Goal: Information Seeking & Learning: Learn about a topic

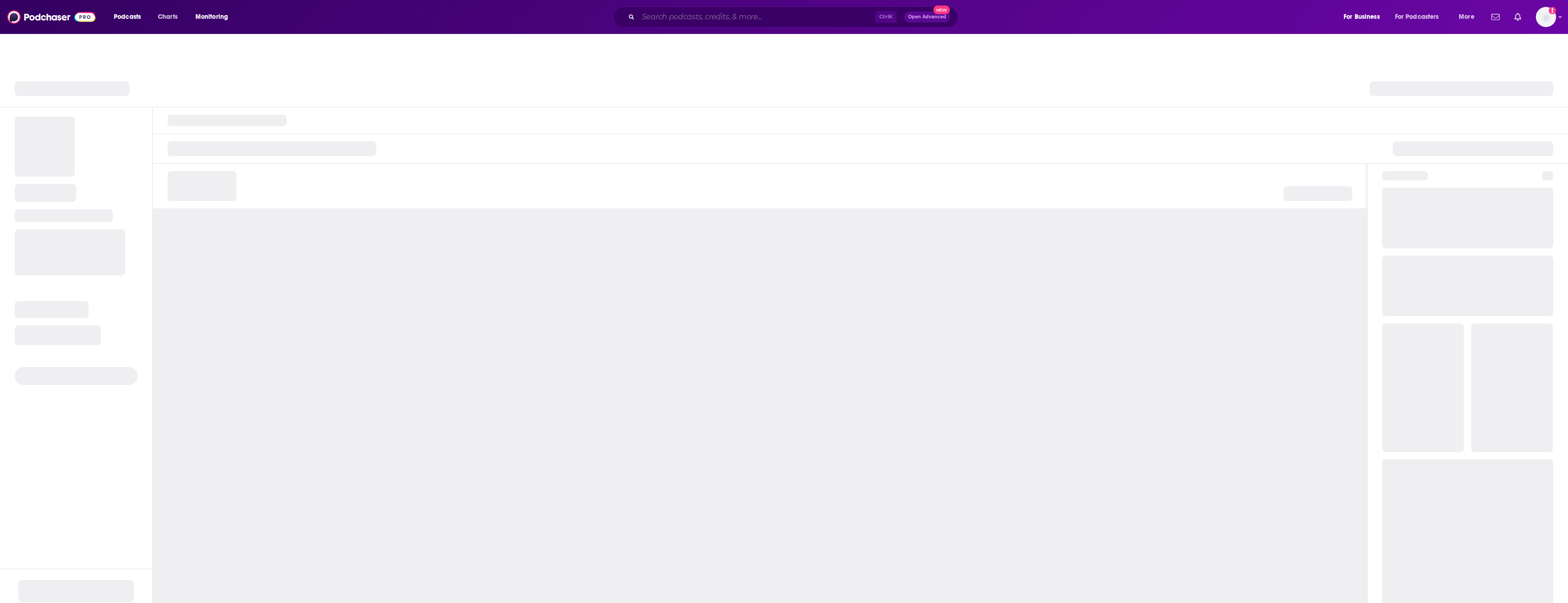
click at [705, 19] on input "Search podcasts, credits, & more..." at bounding box center [756, 17] width 237 height 15
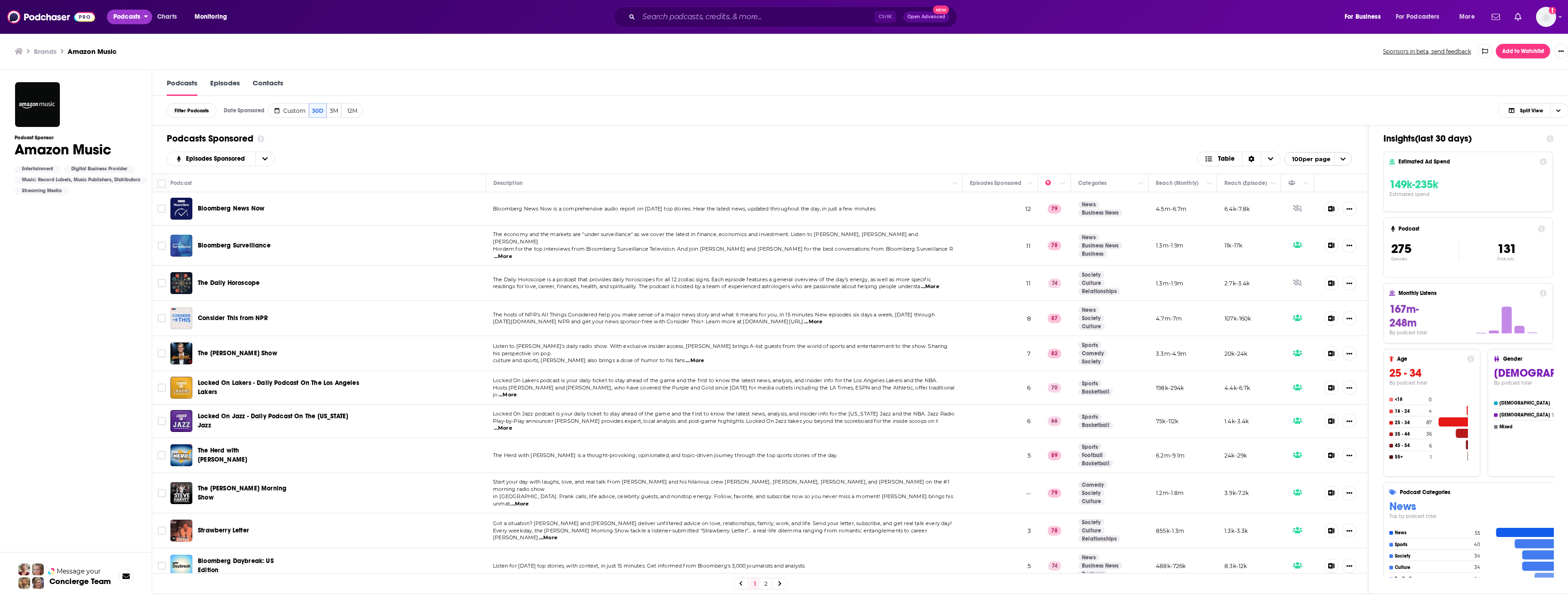
click at [129, 14] on span "Podcasts" at bounding box center [127, 16] width 27 height 13
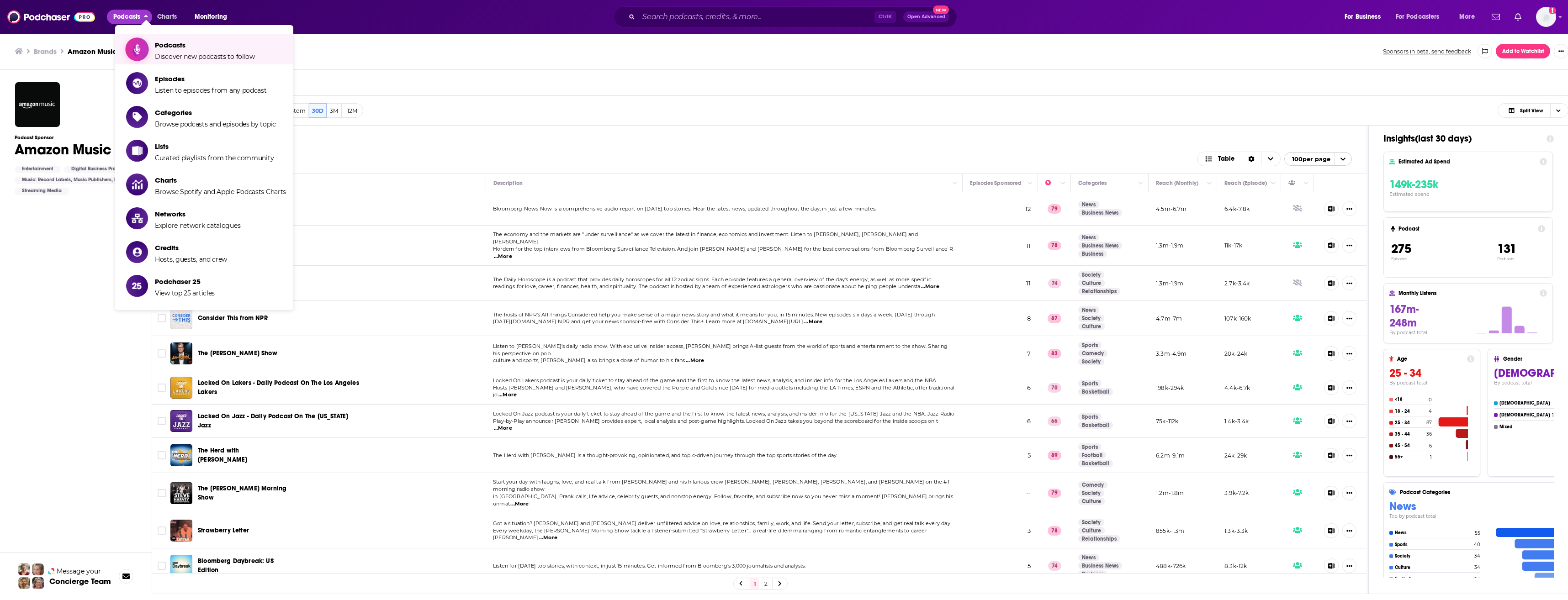
click at [181, 43] on span "Podcasts" at bounding box center [205, 45] width 100 height 9
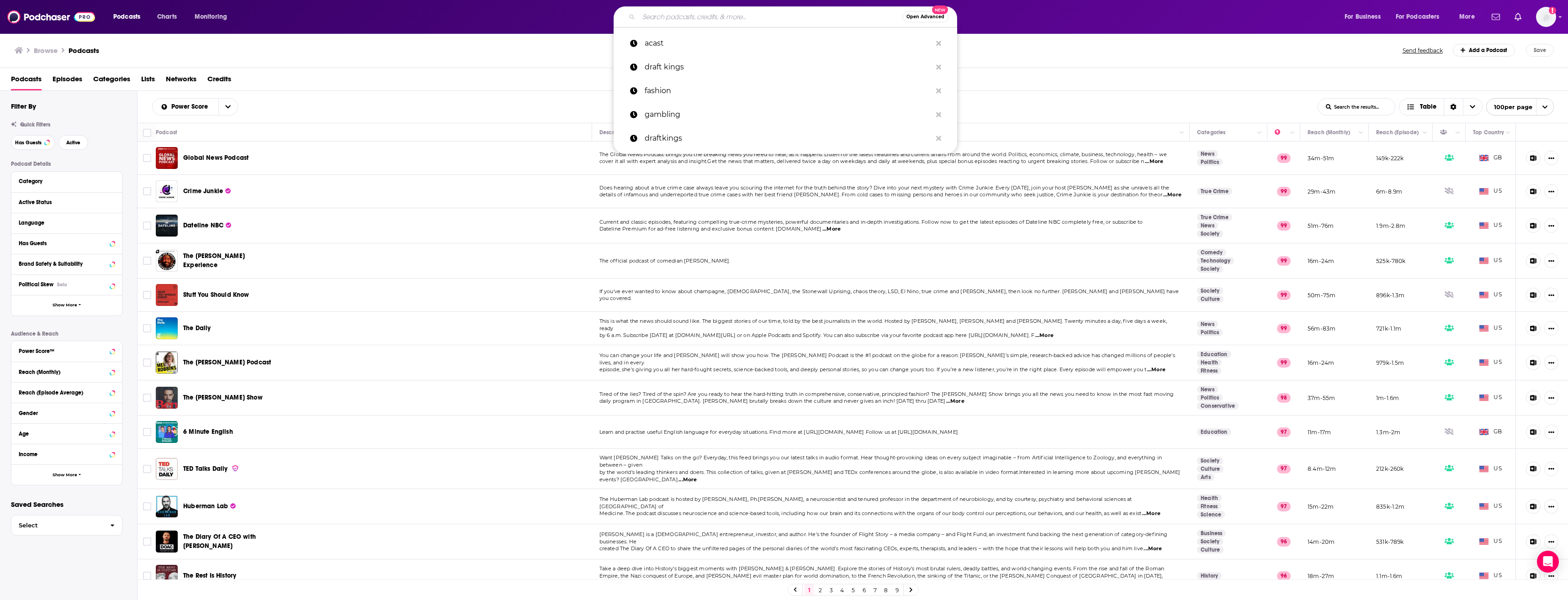
click at [699, 21] on input "Search podcasts, credits, & more..." at bounding box center [770, 17] width 264 height 15
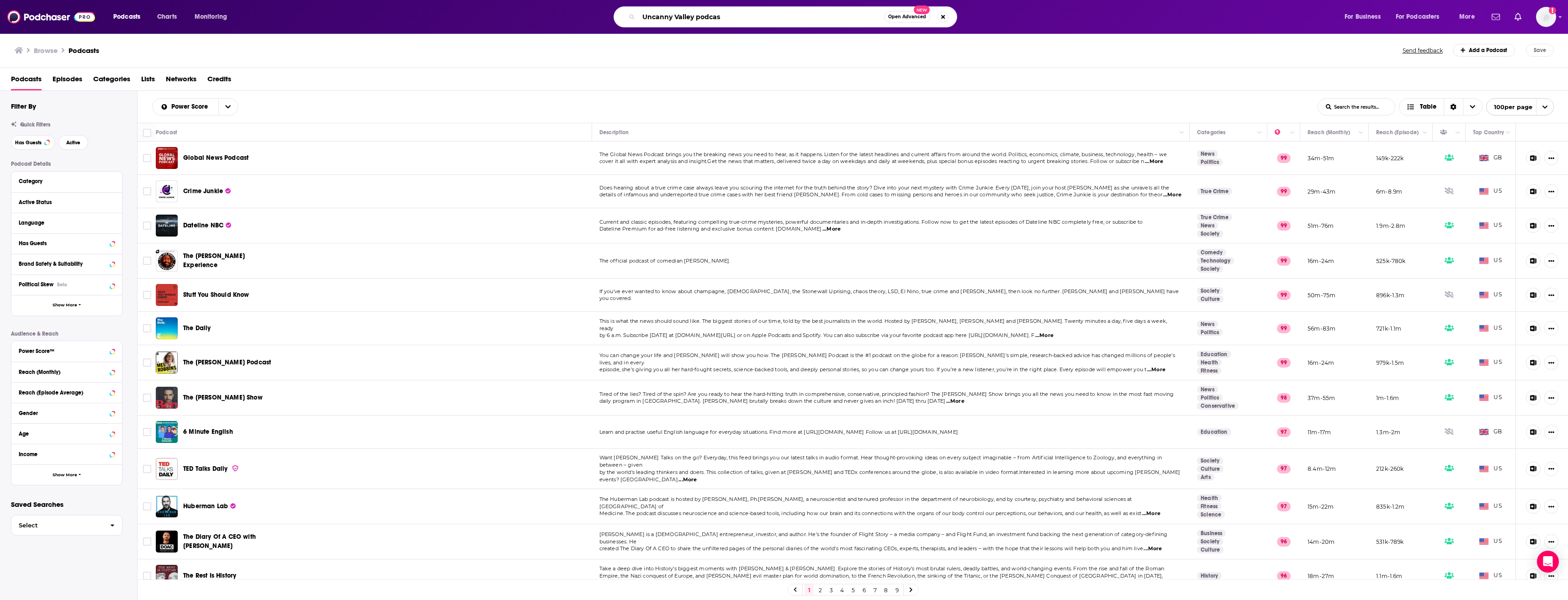
type input "Uncanny Valley podcast"
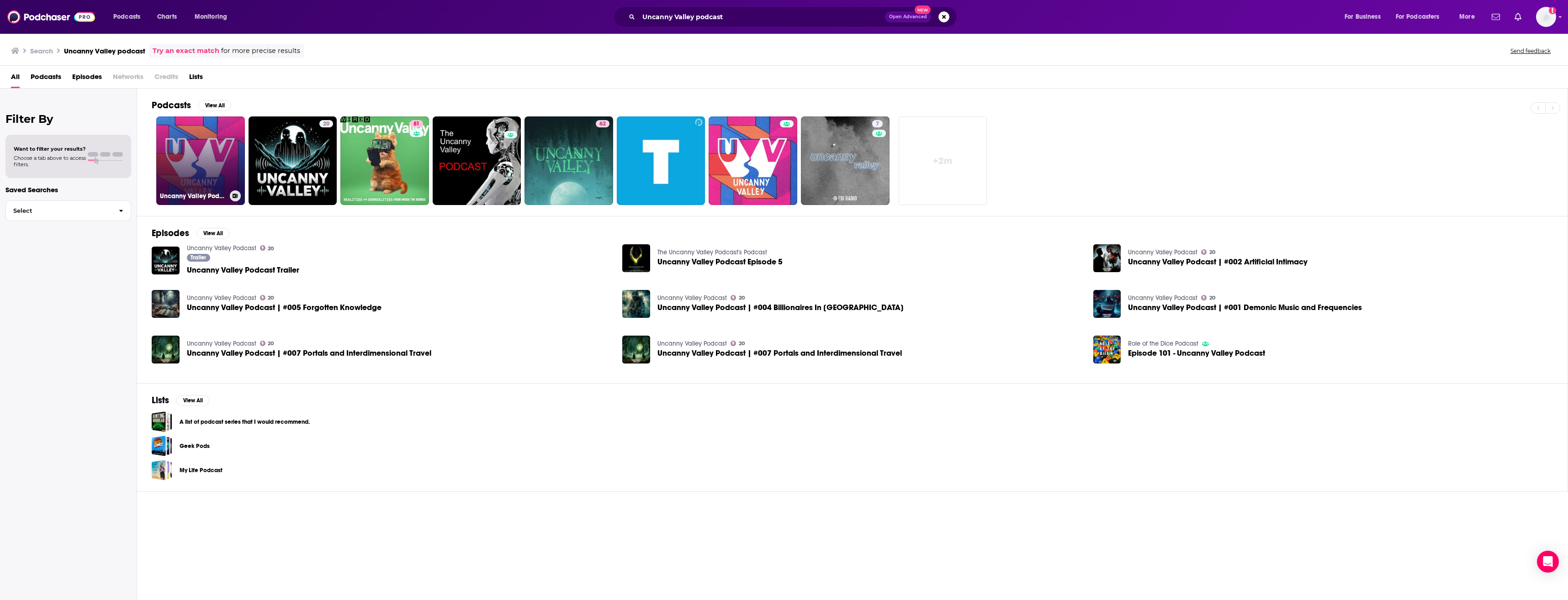
click at [208, 180] on link "Uncanny Valley Podcast" at bounding box center [201, 161] width 89 height 89
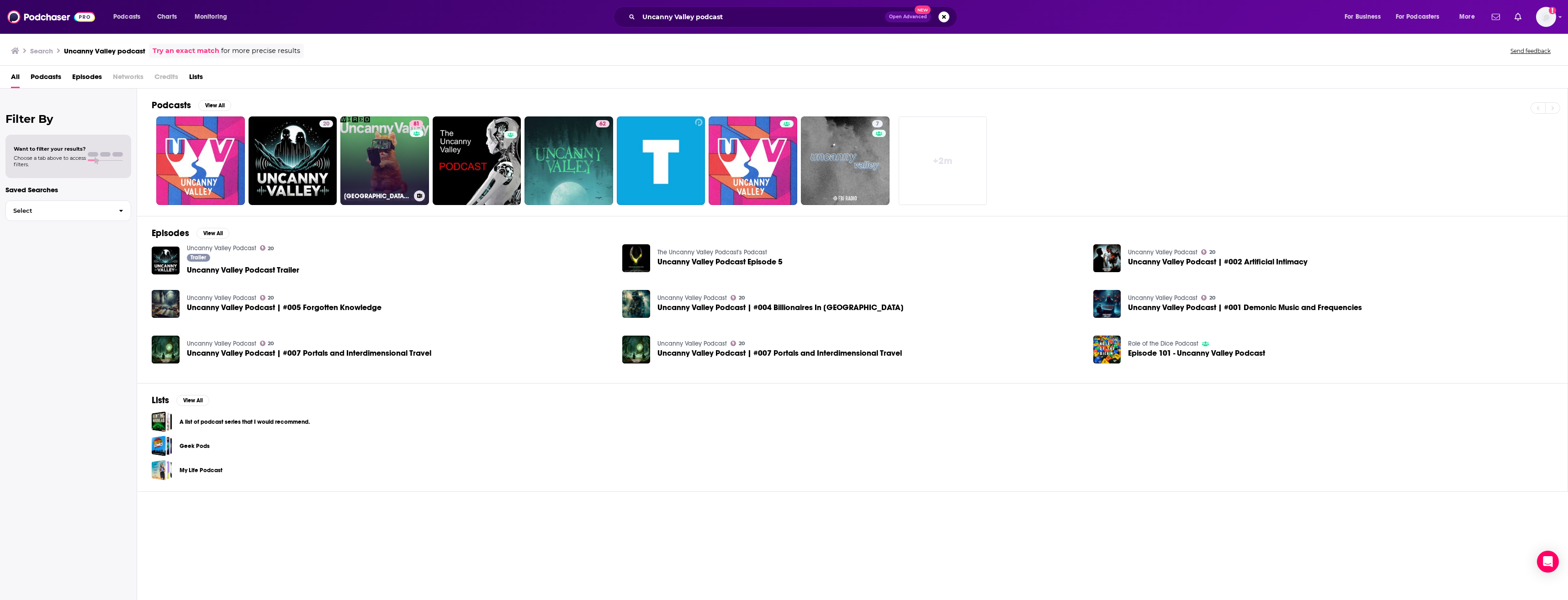
click at [376, 169] on link "81 [GEOGRAPHIC_DATA] | WIRED" at bounding box center [385, 161] width 89 height 89
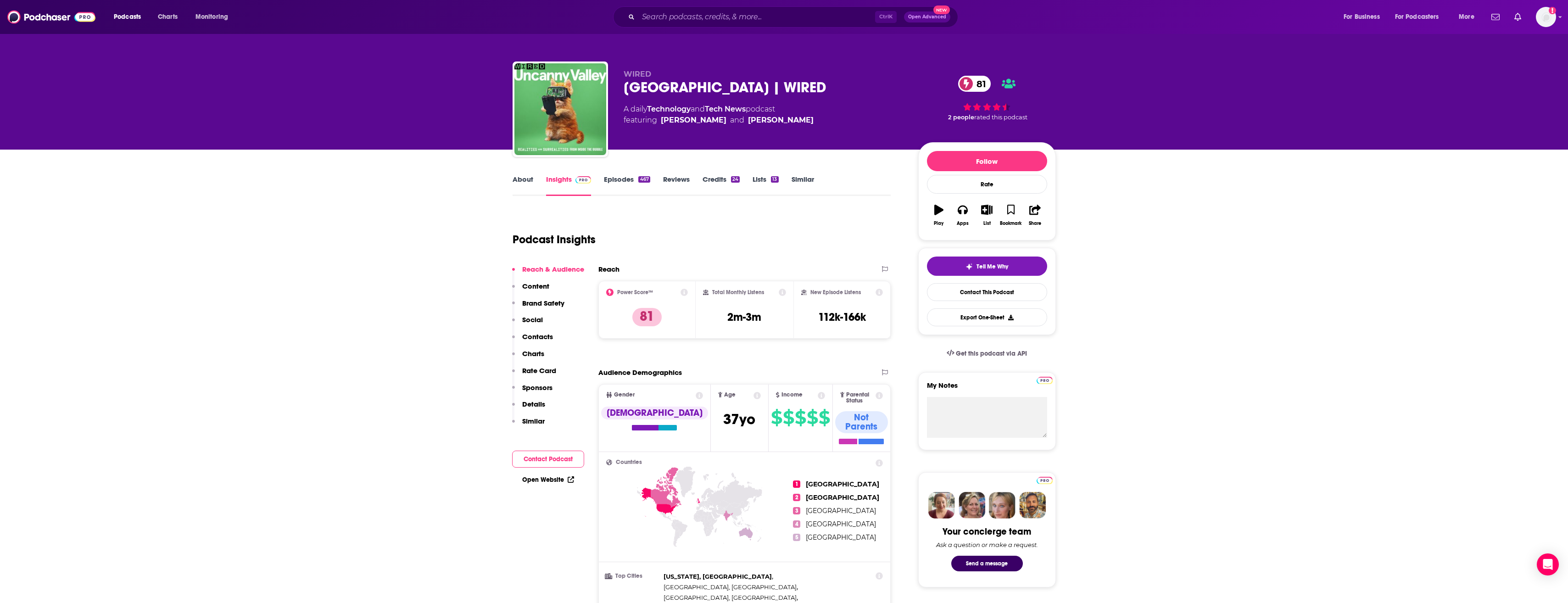
click at [525, 183] on link "About" at bounding box center [523, 185] width 21 height 21
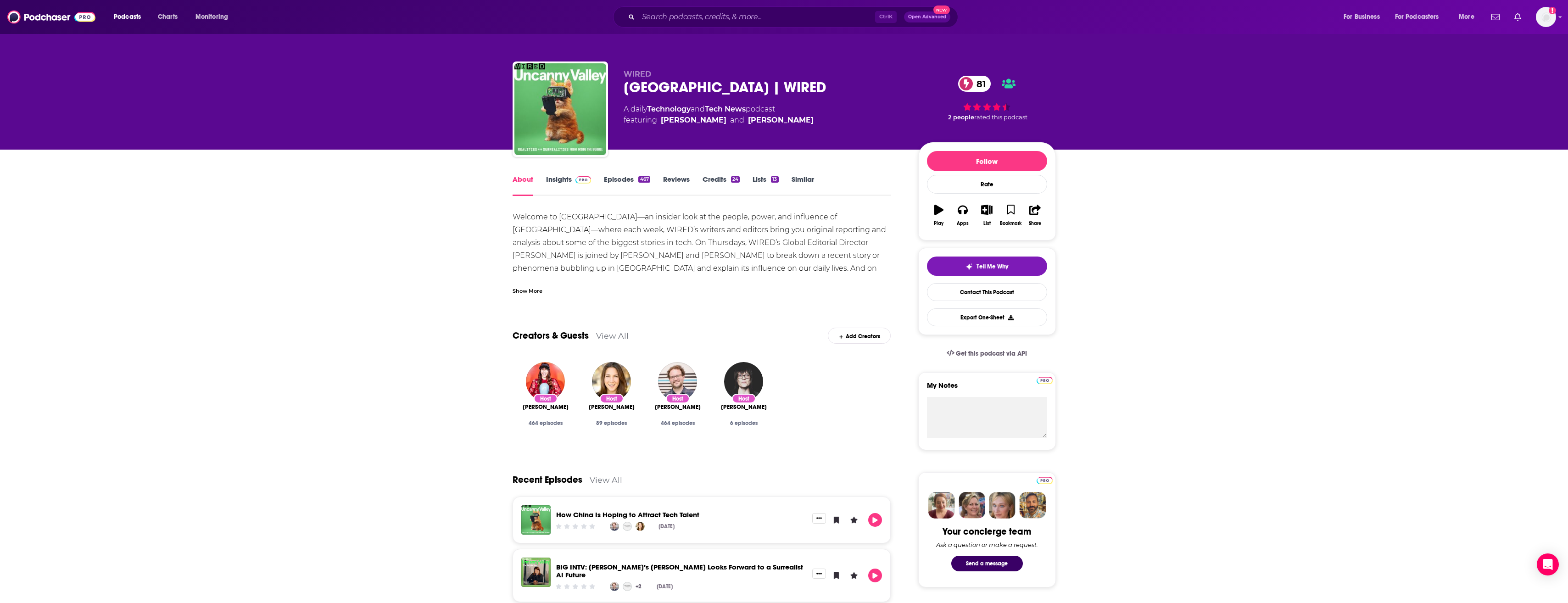
click at [531, 288] on div "Show More" at bounding box center [527, 290] width 30 height 9
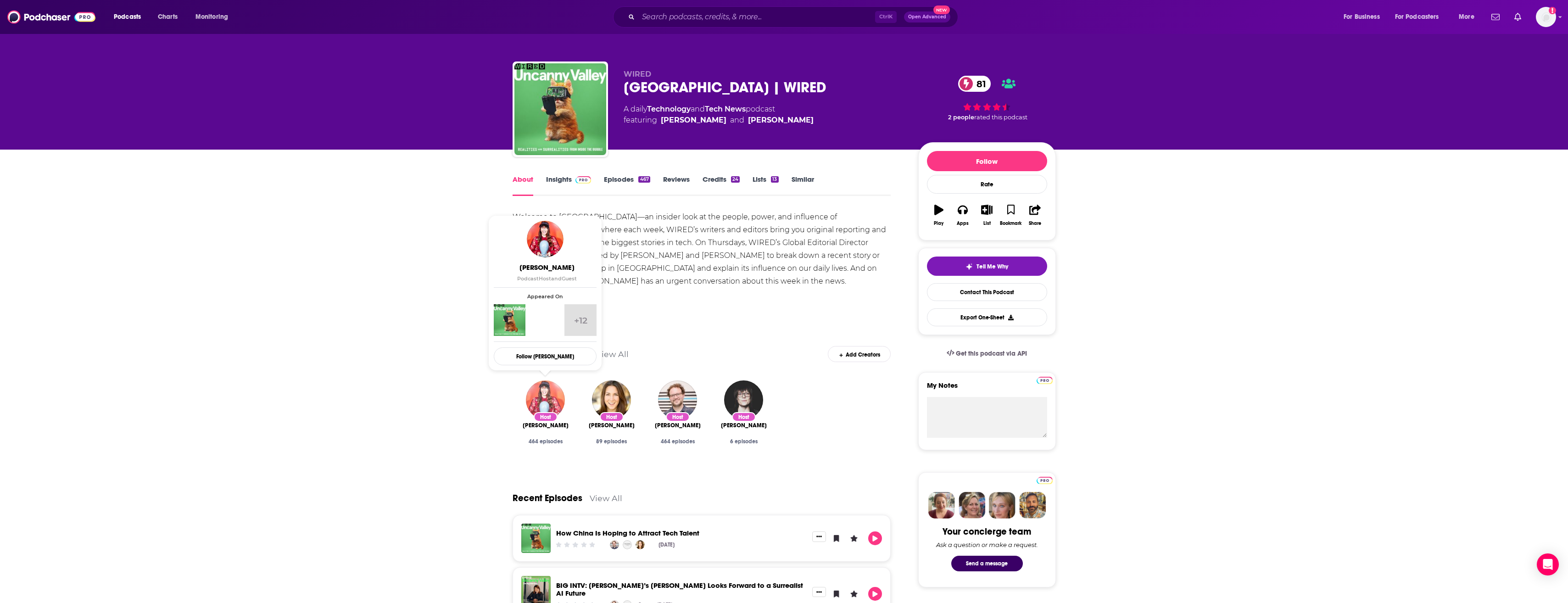
click at [539, 395] on img "Lauren Goode" at bounding box center [545, 400] width 39 height 39
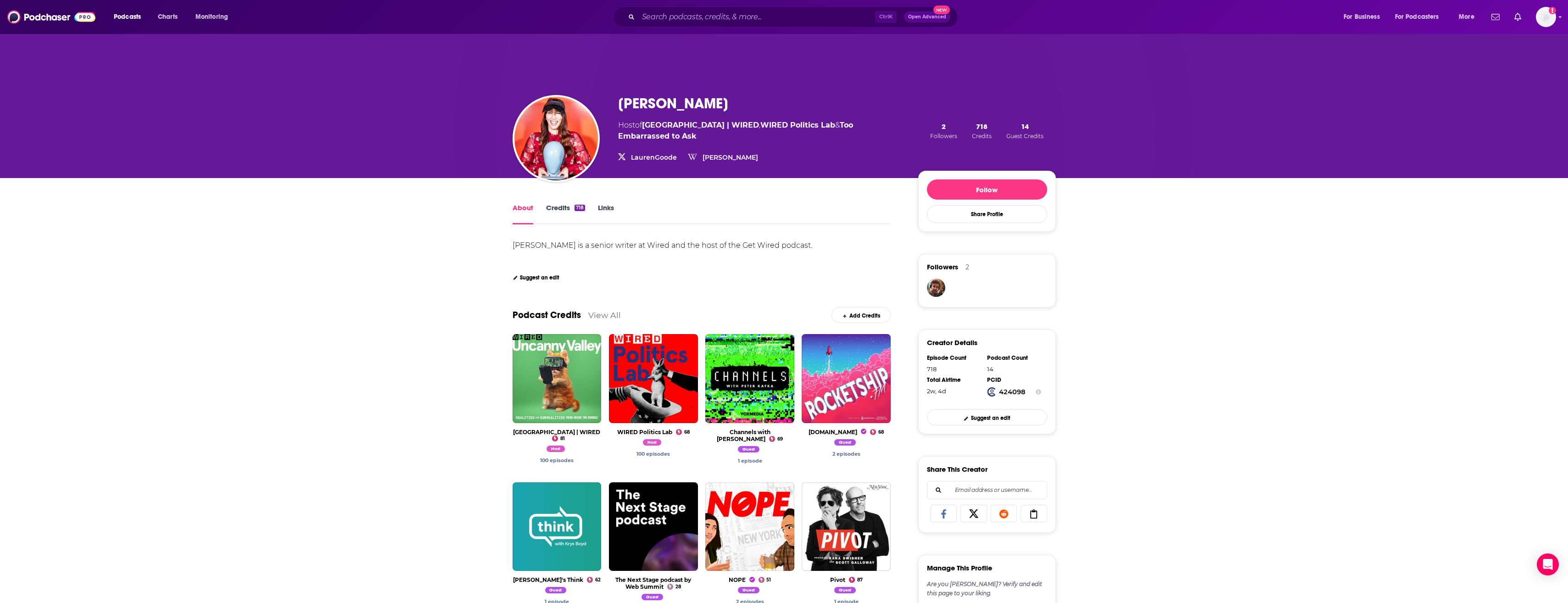
click at [562, 211] on link "Credits 718" at bounding box center [565, 214] width 39 height 21
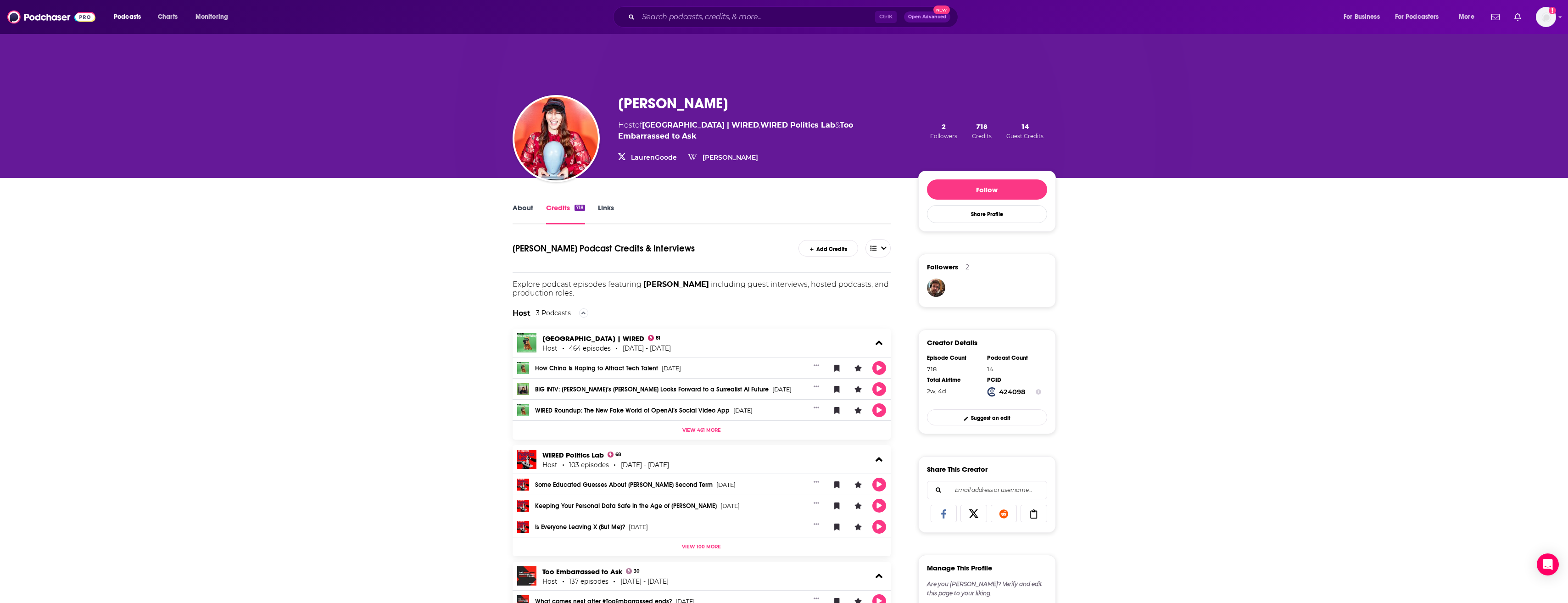
click at [526, 204] on link "About" at bounding box center [523, 214] width 21 height 21
click at [521, 213] on link "About" at bounding box center [523, 214] width 21 height 21
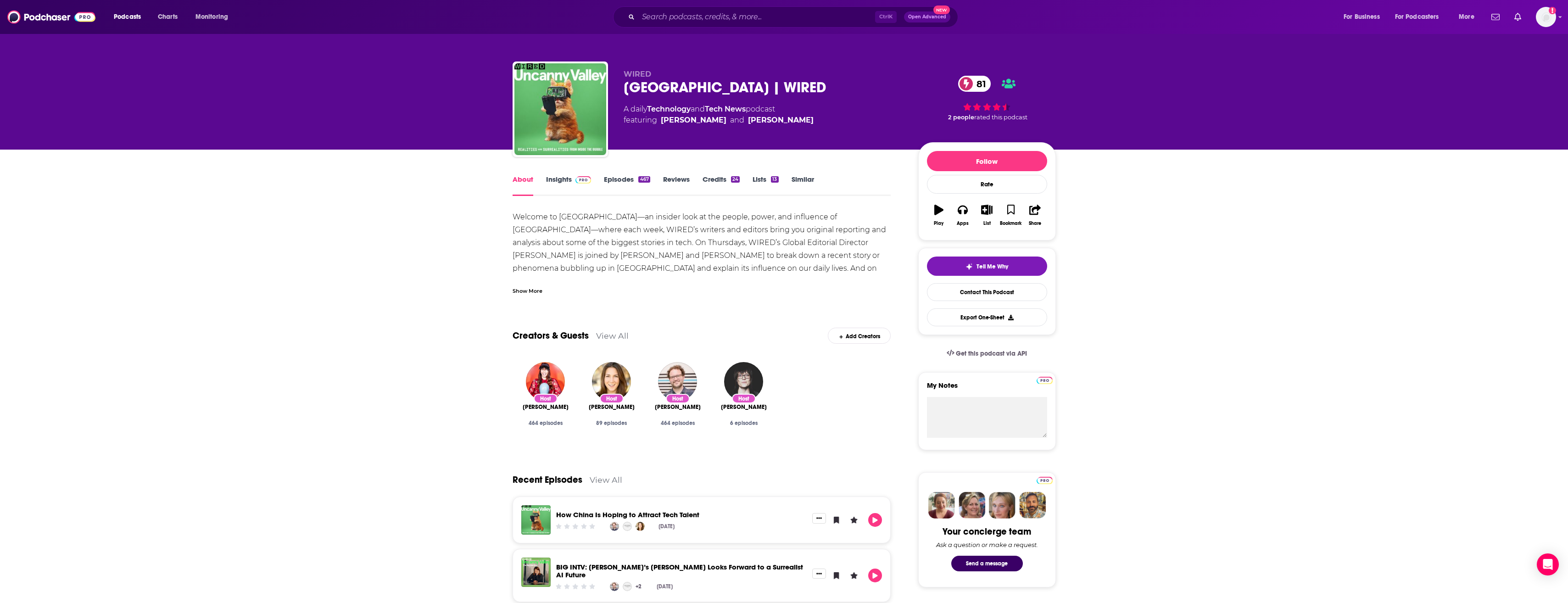
click at [568, 177] on link "Insights" at bounding box center [569, 185] width 45 height 21
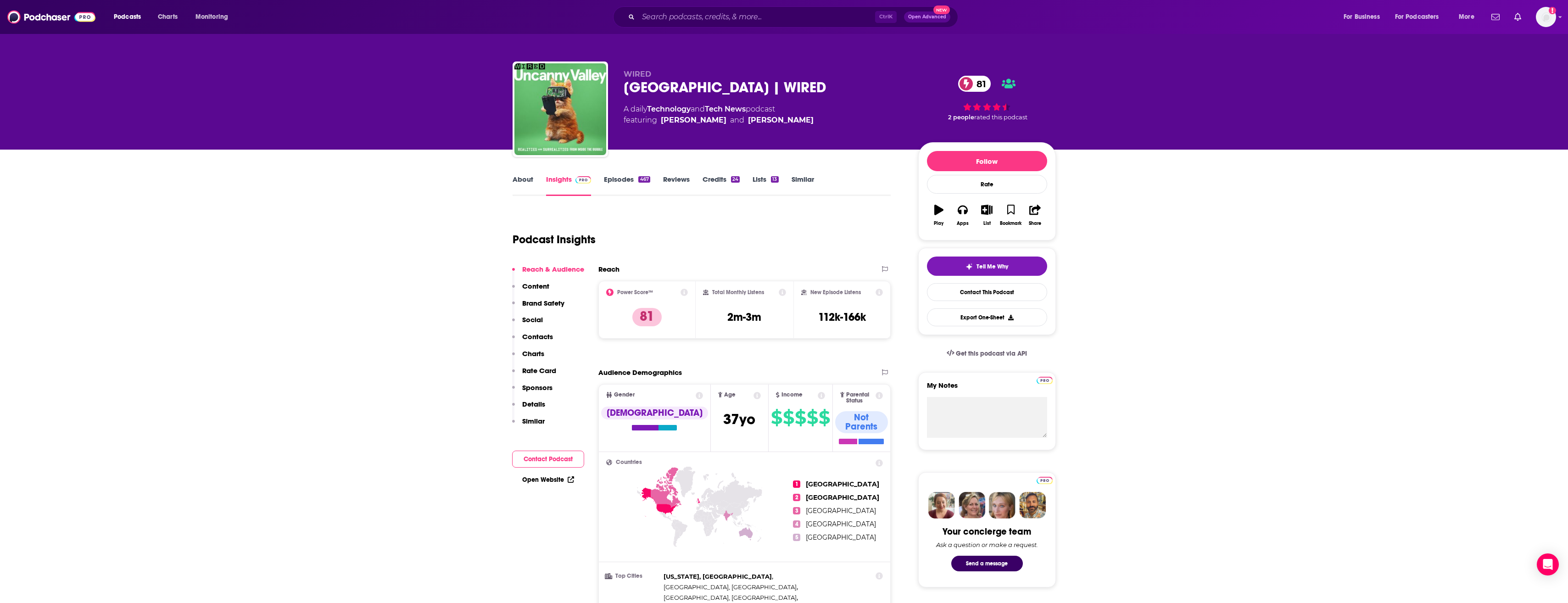
click at [521, 188] on link "About" at bounding box center [523, 185] width 21 height 21
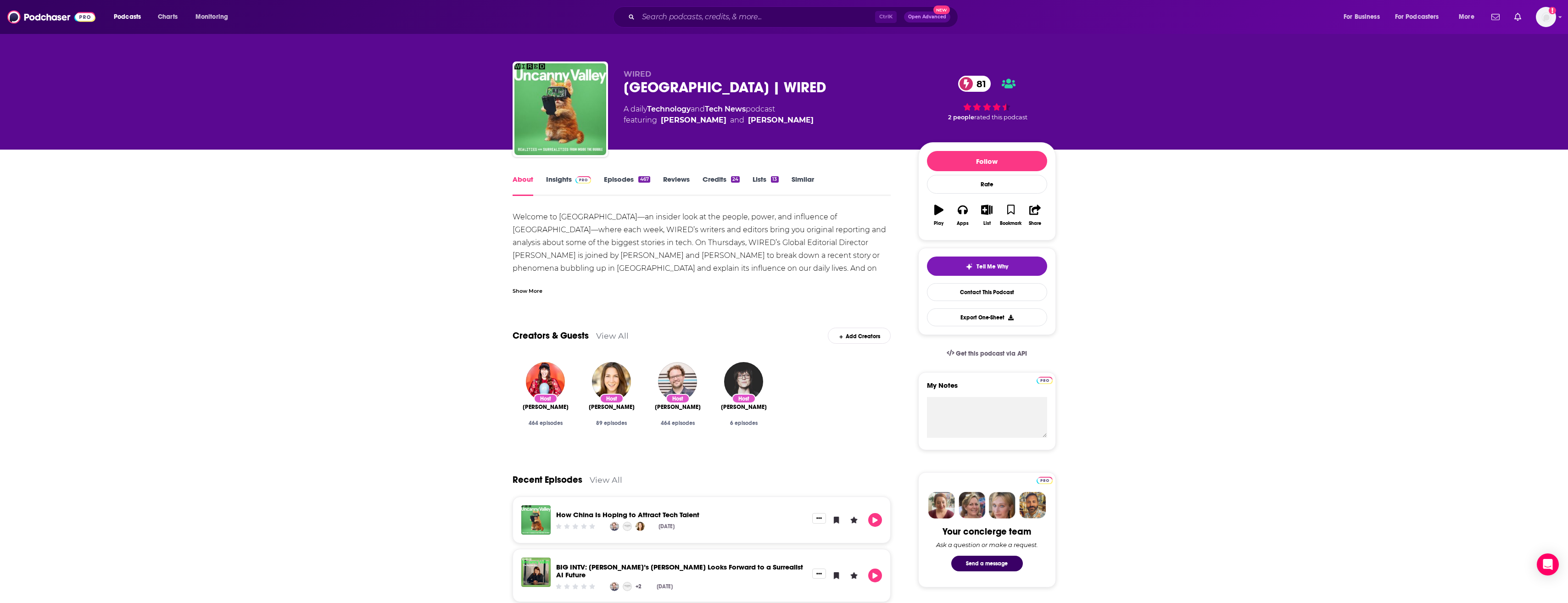
click at [536, 293] on div "Show More" at bounding box center [527, 290] width 30 height 9
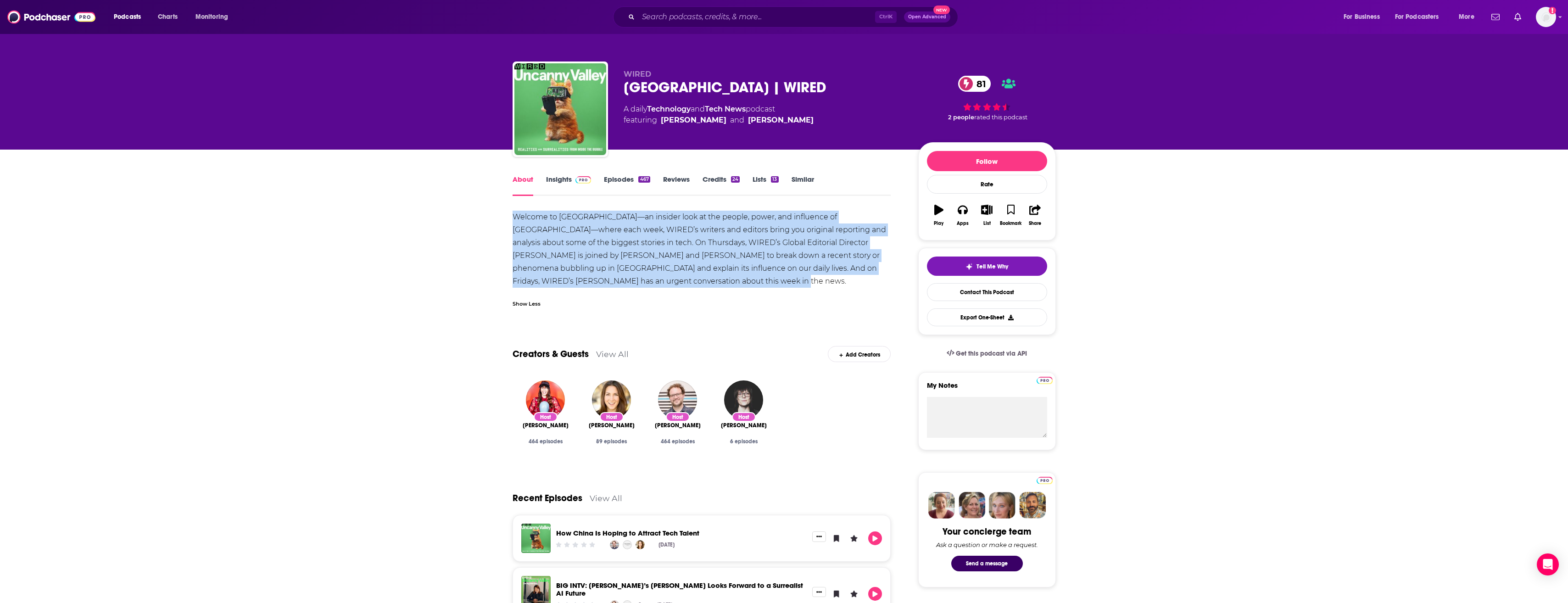
drag, startPoint x: 510, startPoint y: 215, endPoint x: 675, endPoint y: 282, distance: 178.1
copy div "Welcome to [GEOGRAPHIC_DATA]—an insider look at the people, power, and influenc…"
click at [565, 186] on link "Insights" at bounding box center [569, 185] width 45 height 21
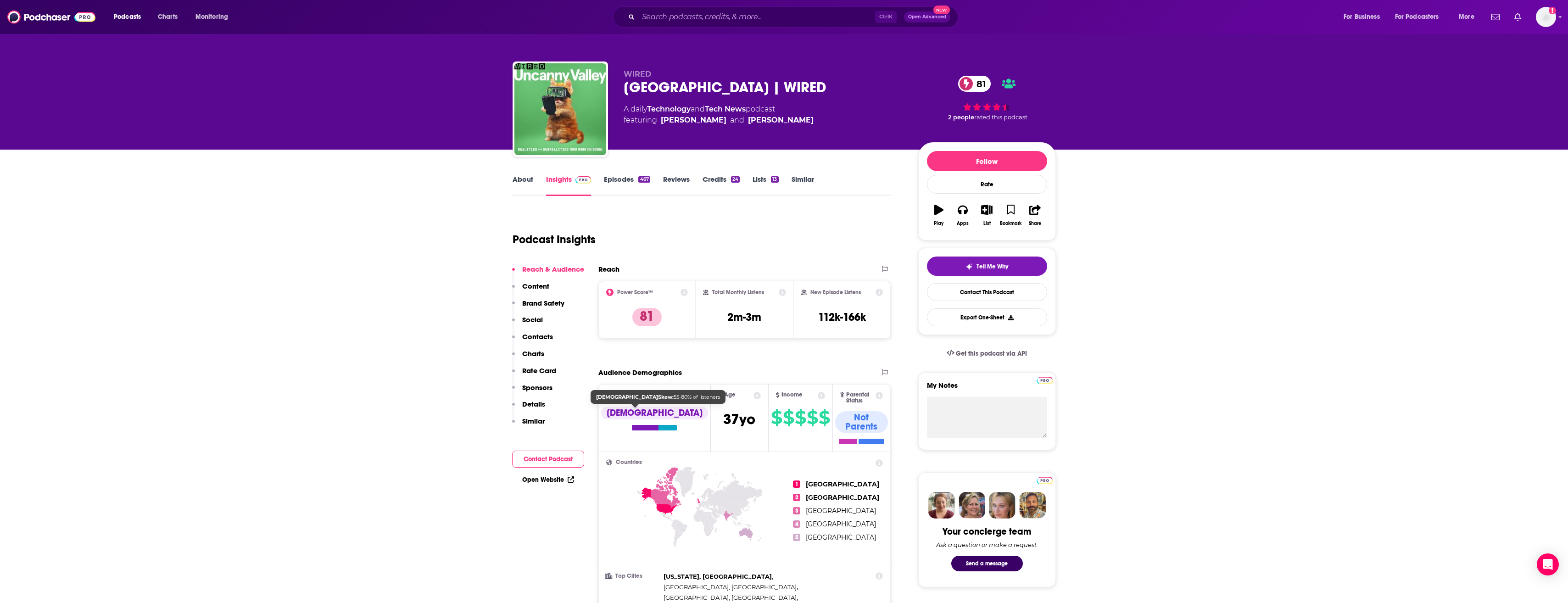
click at [635, 424] on div "[DEMOGRAPHIC_DATA]" at bounding box center [654, 418] width 107 height 24
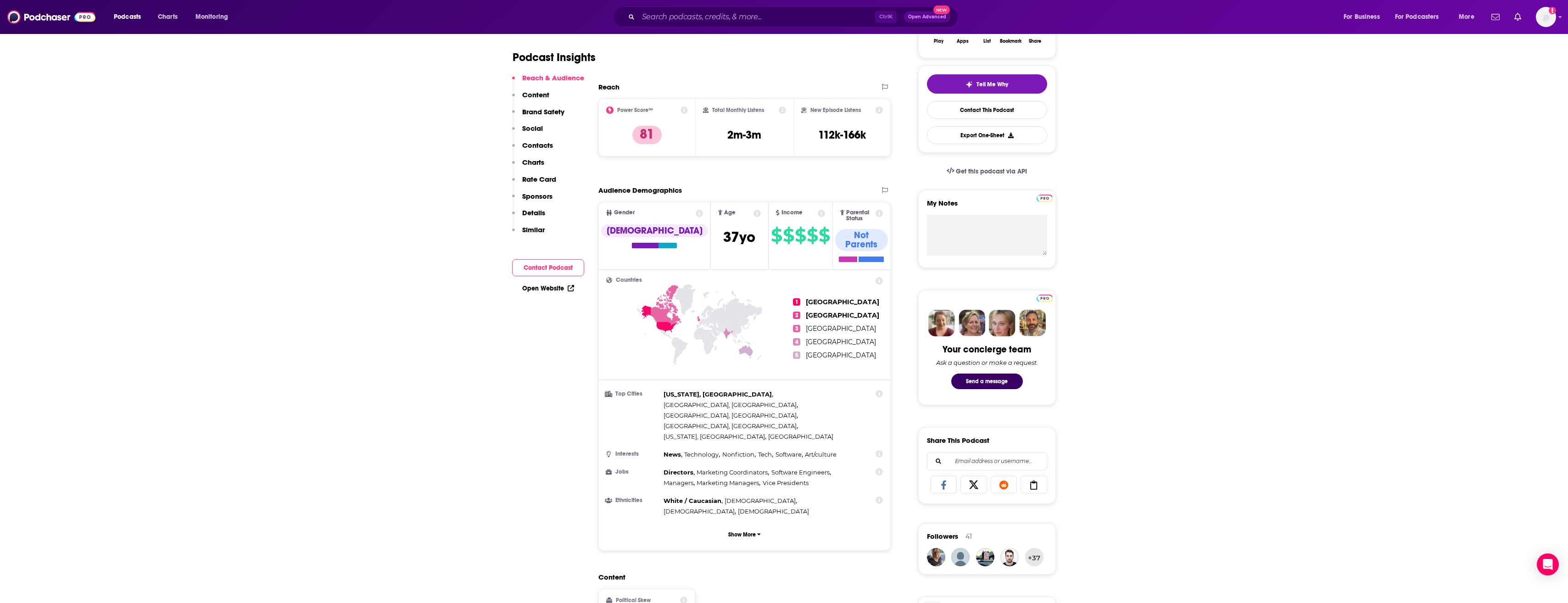
scroll to position [182, 0]
click at [538, 145] on p "Contacts" at bounding box center [537, 145] width 31 height 9
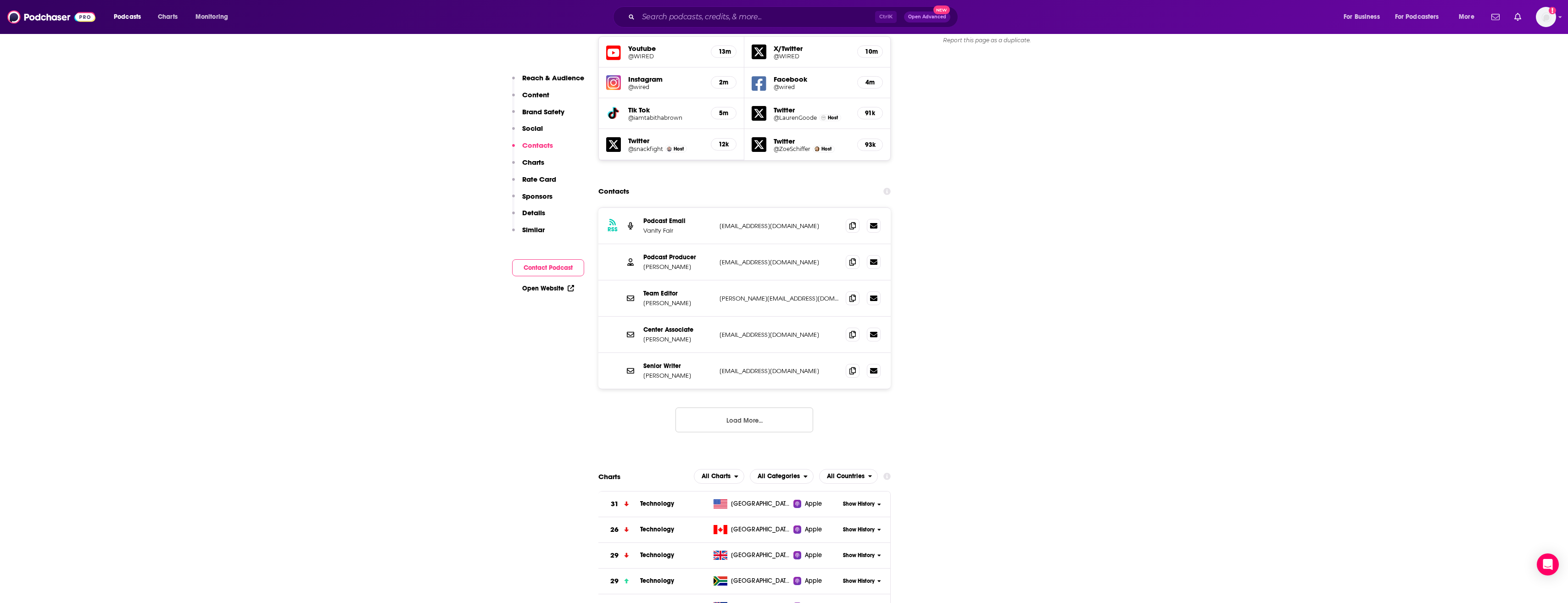
scroll to position [1079, 0]
click at [539, 124] on p "Social" at bounding box center [532, 128] width 21 height 9
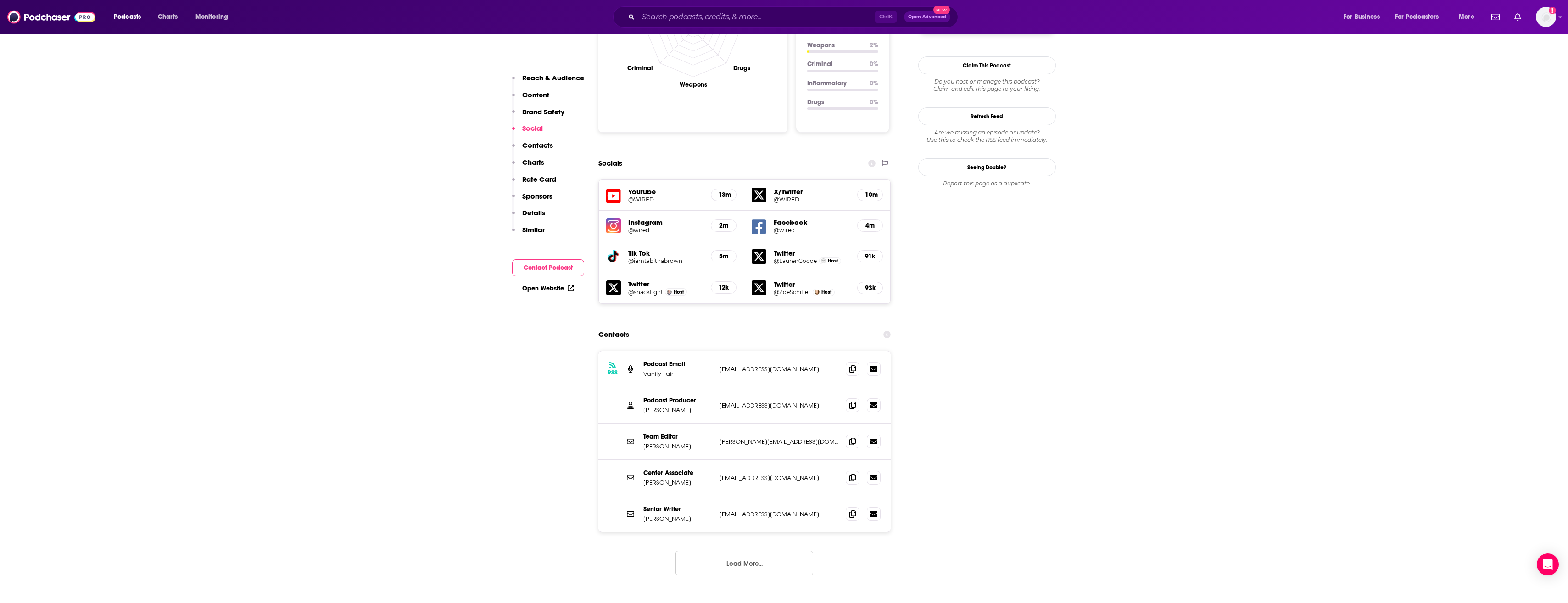
scroll to position [908, 0]
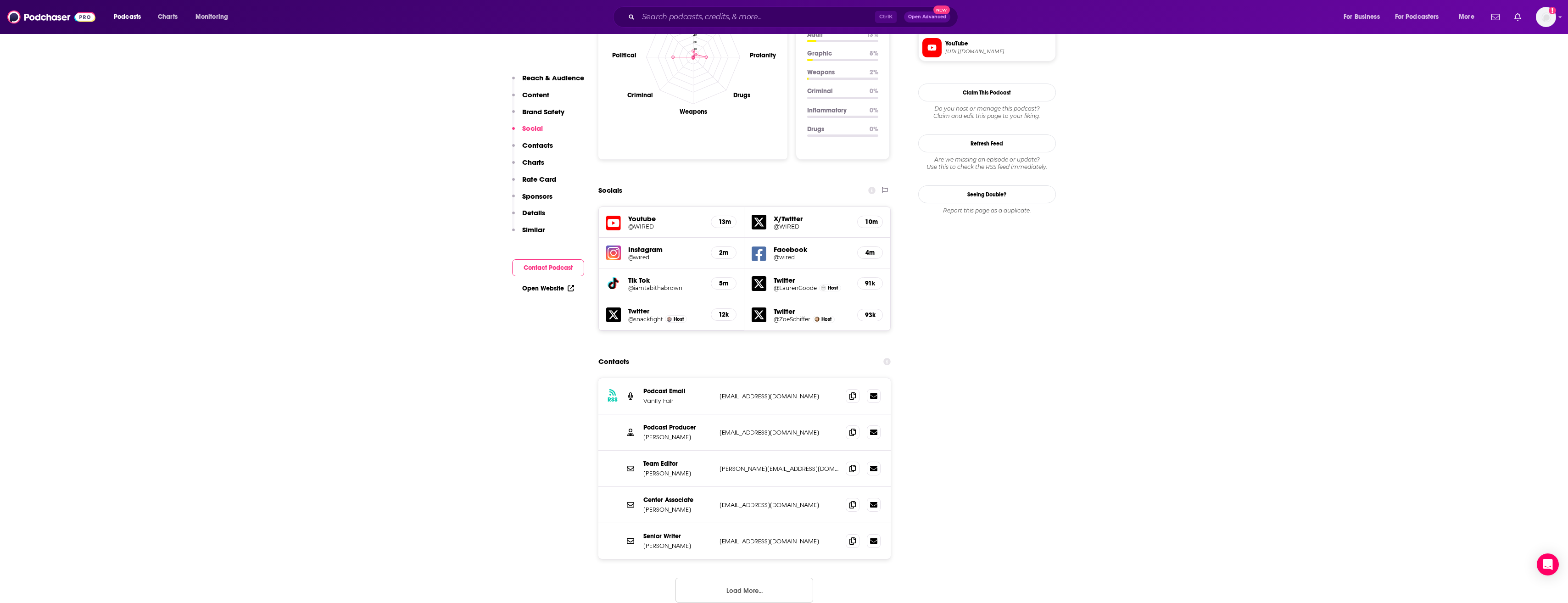
click at [538, 212] on p "Details" at bounding box center [534, 213] width 23 height 9
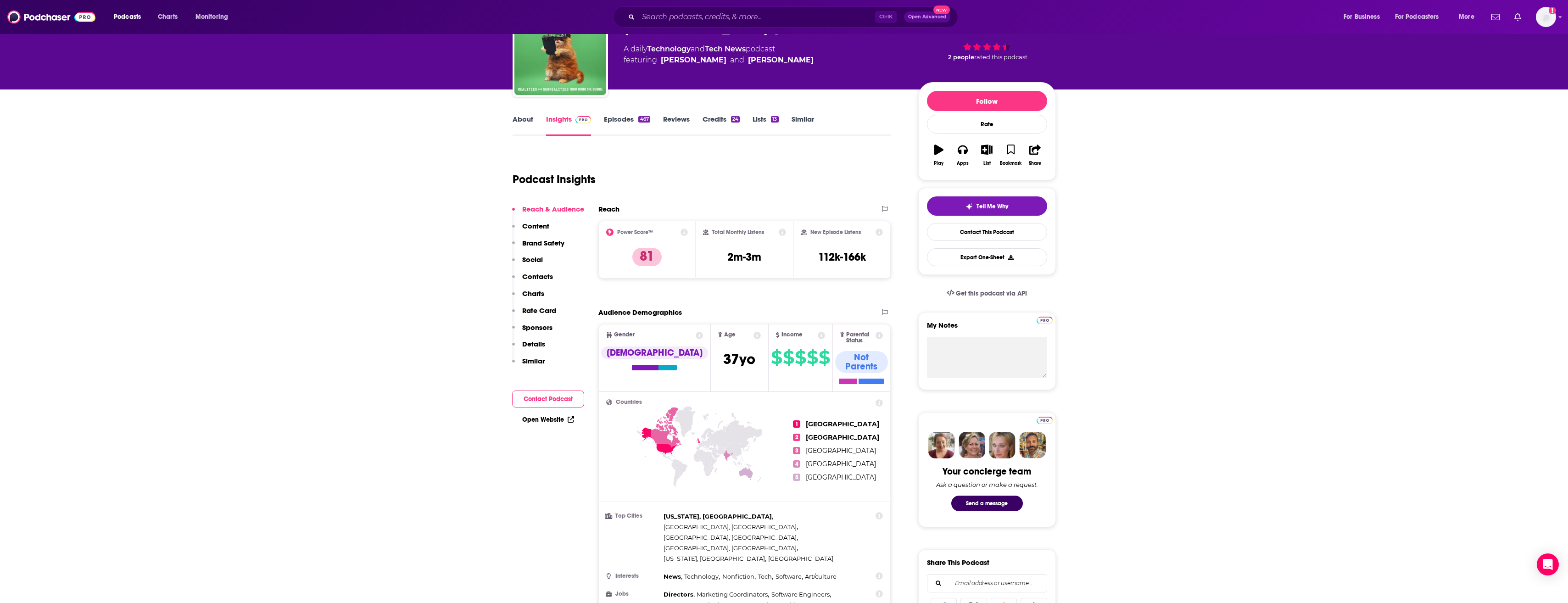
scroll to position [0, 0]
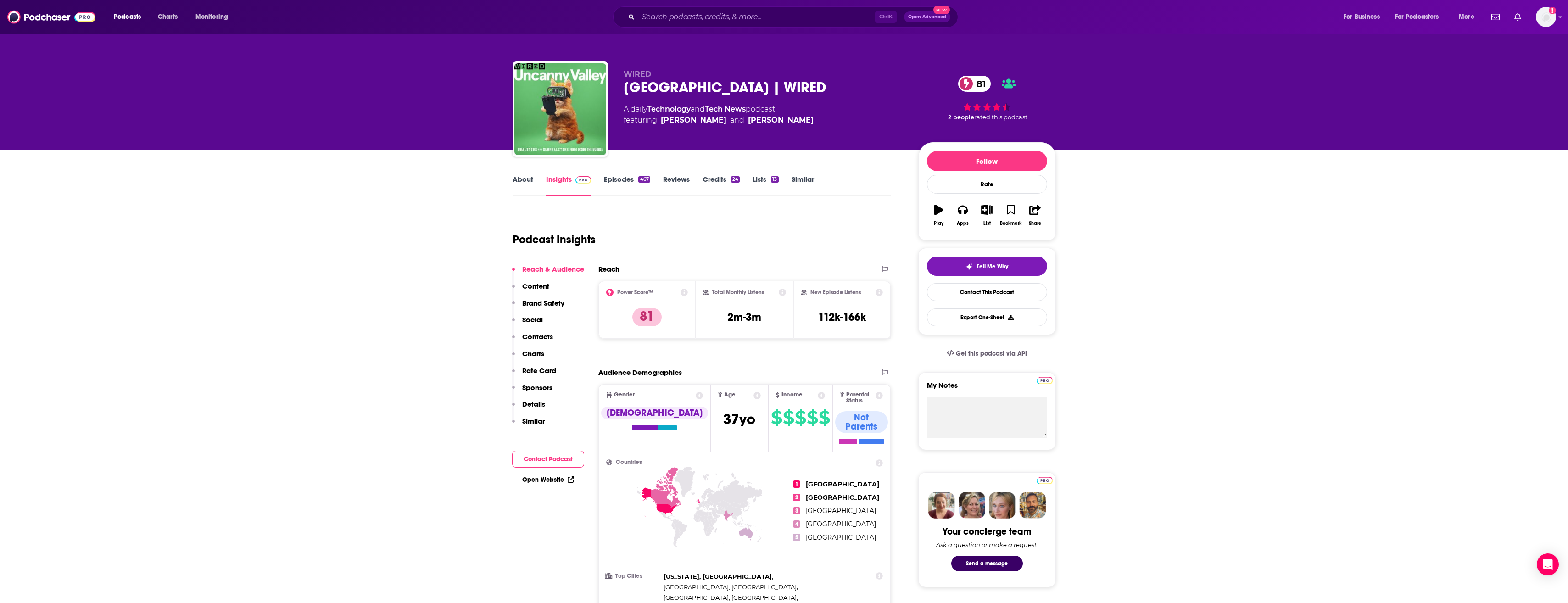
click at [522, 177] on link "About" at bounding box center [523, 185] width 21 height 21
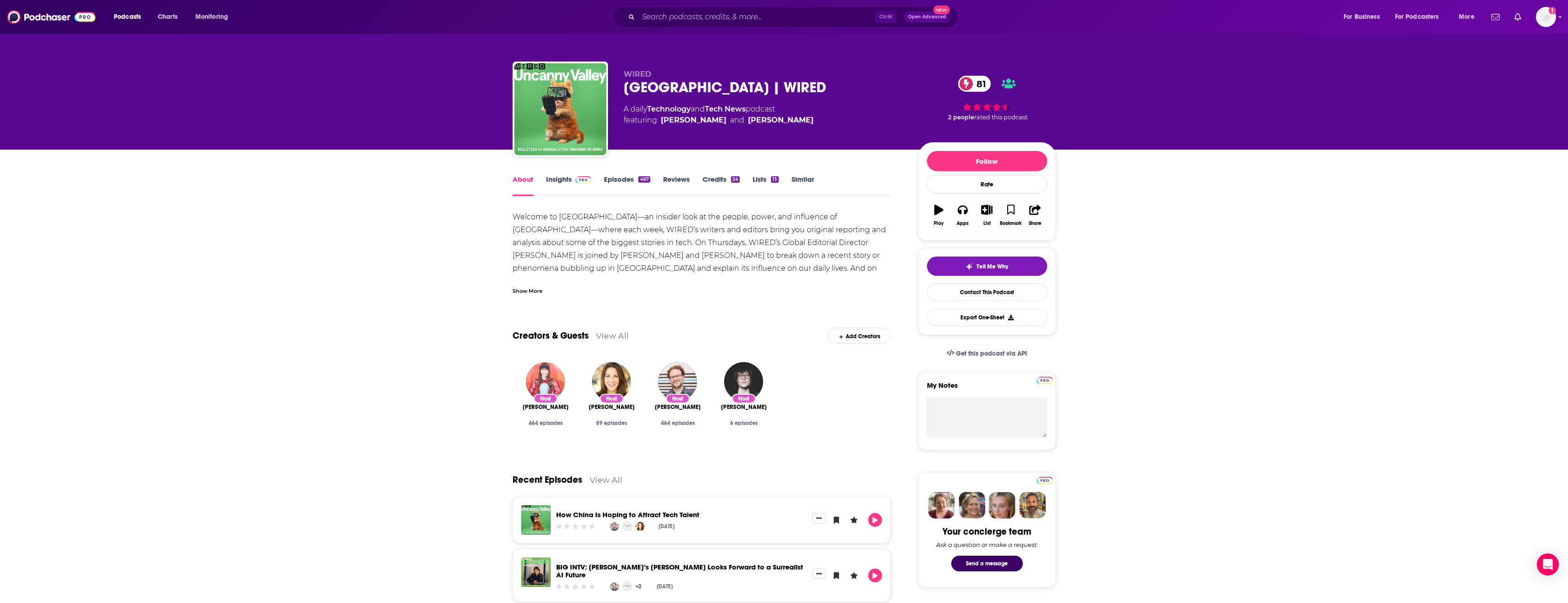
click at [554, 380] on img "Lauren Goode" at bounding box center [545, 382] width 39 height 39
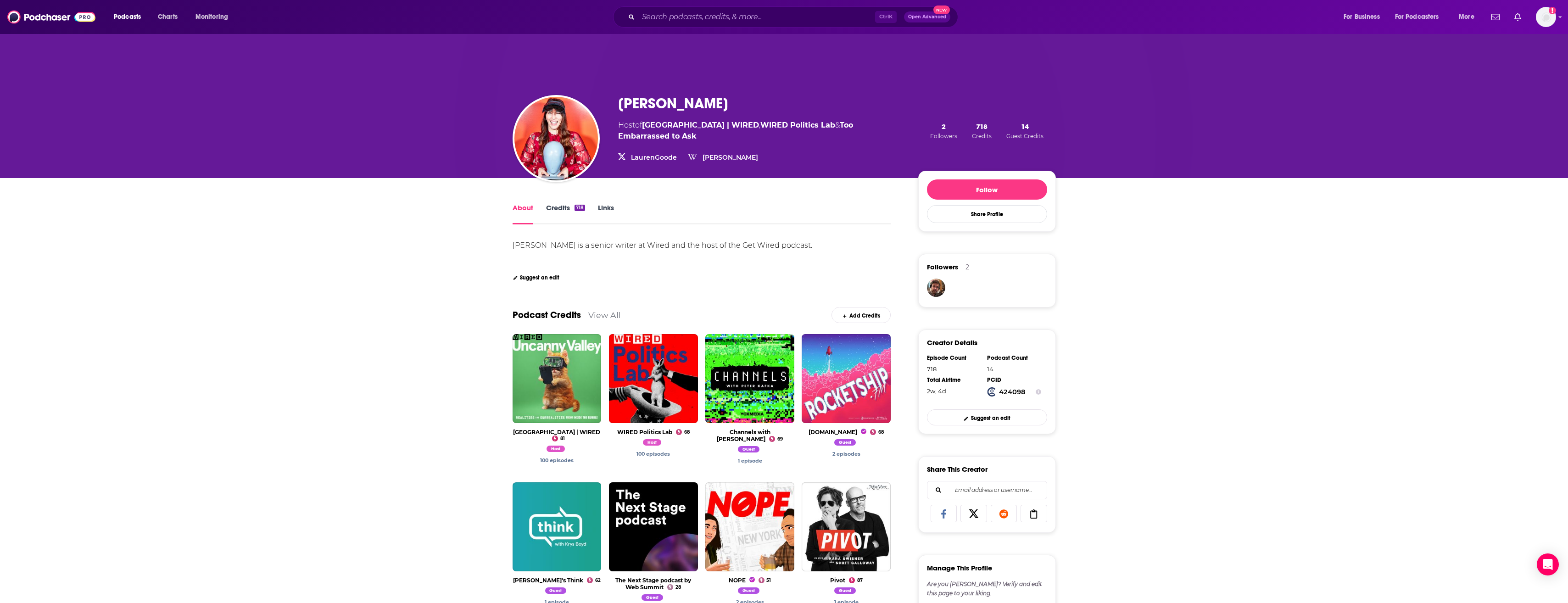
click at [661, 155] on link "LaurenGoode" at bounding box center [653, 158] width 46 height 9
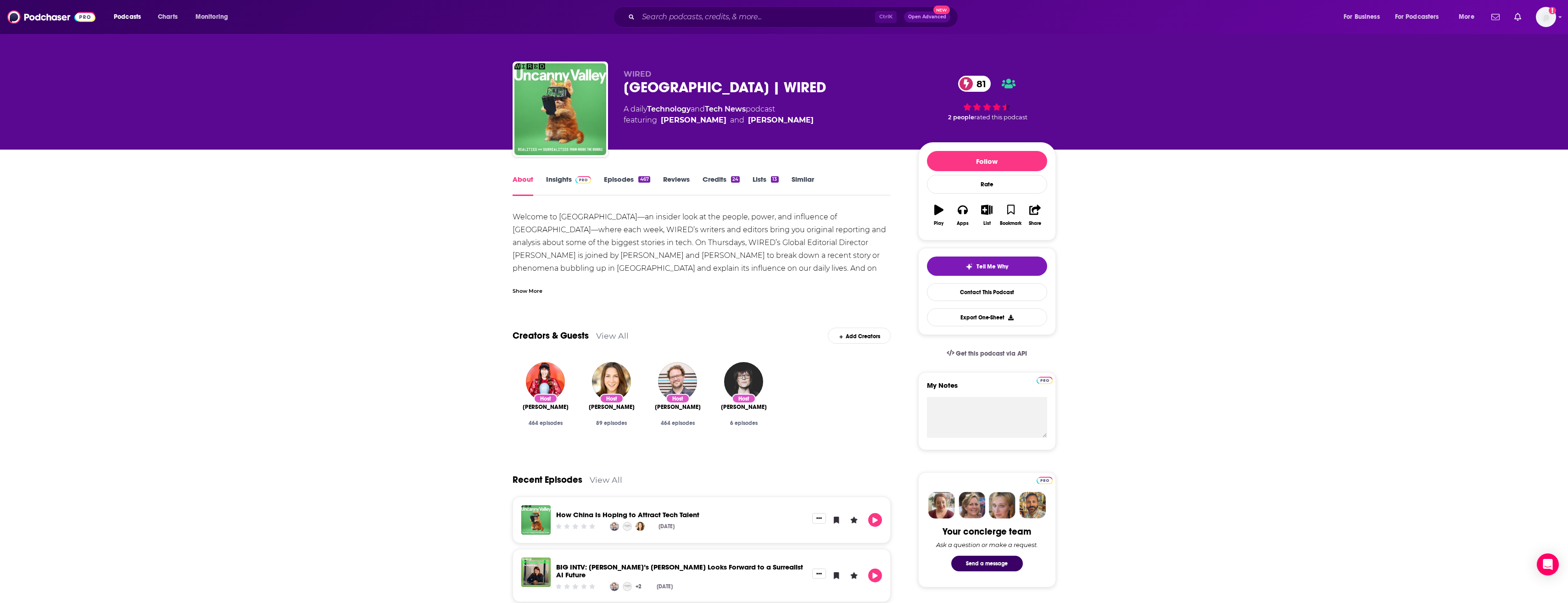
click at [698, 114] on div "A daily Technology and Tech News podcast featuring [PERSON_NAME] and [PERSON_NA…" at bounding box center [718, 115] width 190 height 22
click at [699, 119] on link "[PERSON_NAME]" at bounding box center [693, 120] width 65 height 11
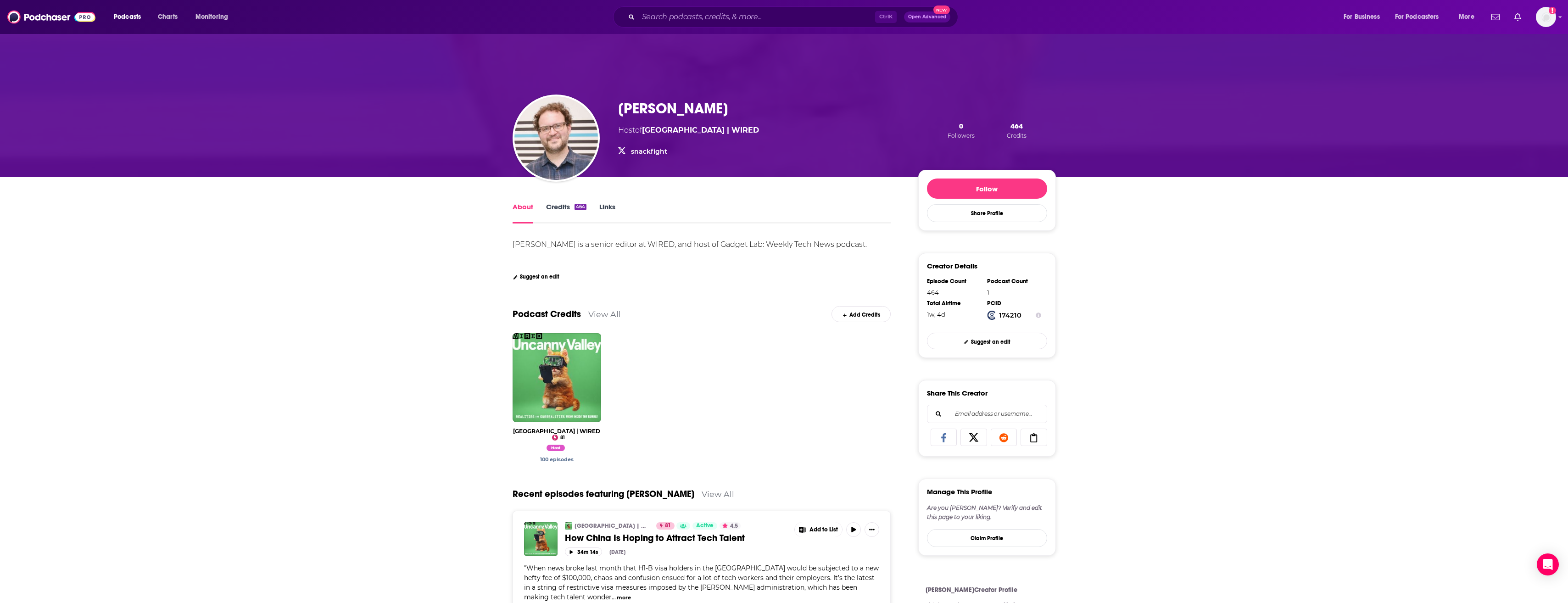
click at [656, 152] on link "snackfight" at bounding box center [649, 152] width 36 height 9
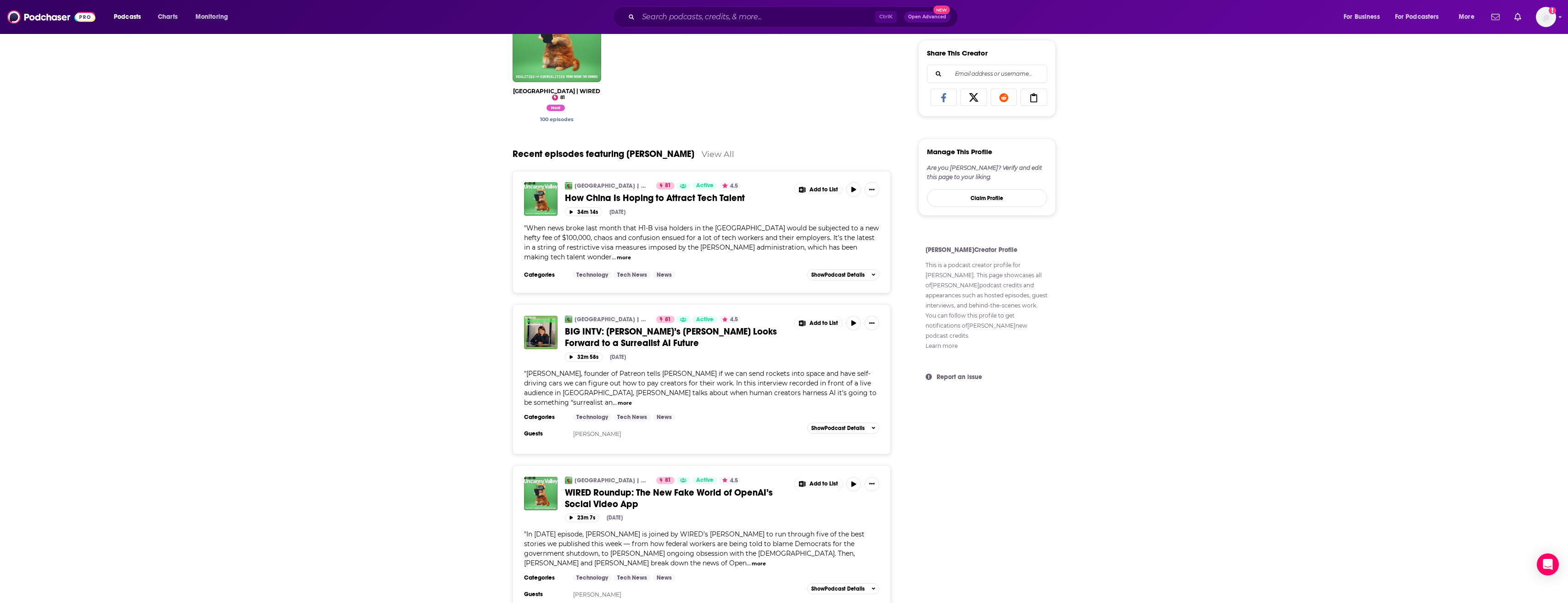
scroll to position [341, 0]
click at [704, 195] on span "How China Is Hoping to Attract Tech Talent" at bounding box center [655, 198] width 180 height 12
